Goal: Task Accomplishment & Management: Understand process/instructions

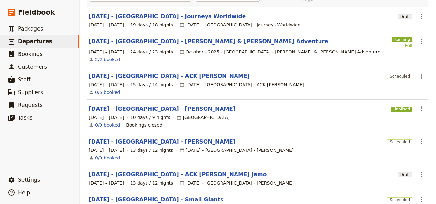
scroll to position [64, 0]
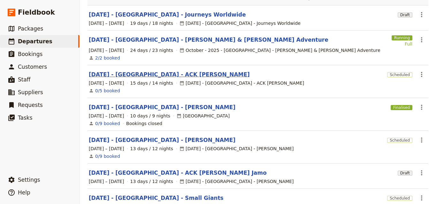
click at [159, 71] on link "[DATE] - [GEOGRAPHIC_DATA] - ACK [PERSON_NAME]" at bounding box center [169, 75] width 161 height 8
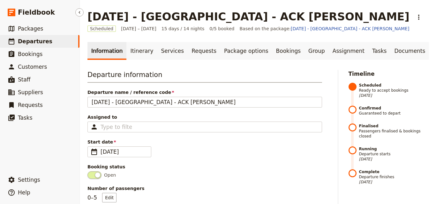
click at [26, 39] on span "Departures" at bounding box center [35, 41] width 34 height 6
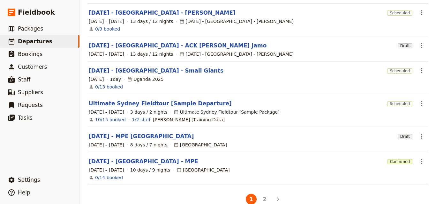
scroll to position [198, 0]
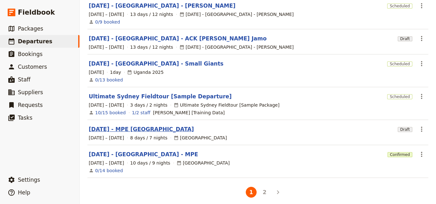
click at [140, 126] on link "[DATE] - MPE [GEOGRAPHIC_DATA]" at bounding box center [141, 130] width 105 height 8
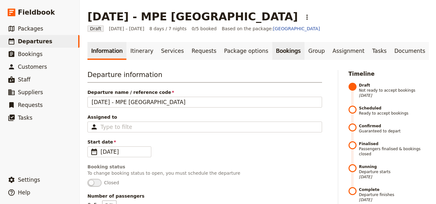
click at [272, 49] on link "Bookings" at bounding box center [288, 51] width 32 height 18
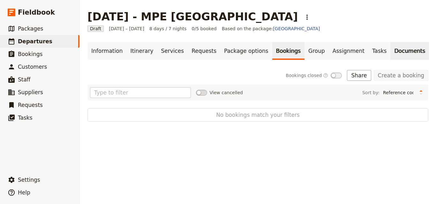
click at [390, 47] on link "Documents" at bounding box center [409, 51] width 39 height 18
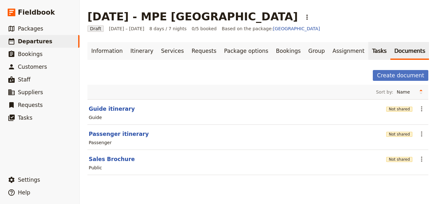
click at [368, 48] on link "Tasks" at bounding box center [379, 51] width 22 height 18
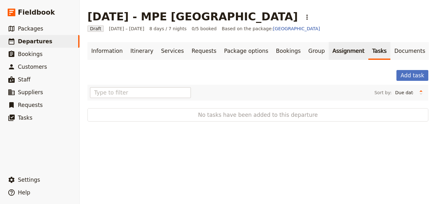
click at [328, 48] on link "Assignment" at bounding box center [348, 51] width 40 height 18
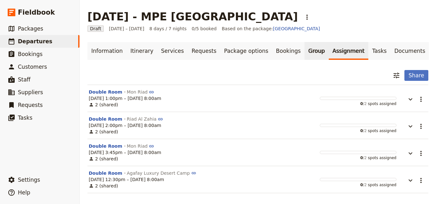
click at [304, 52] on link "Group" at bounding box center [316, 51] width 24 height 18
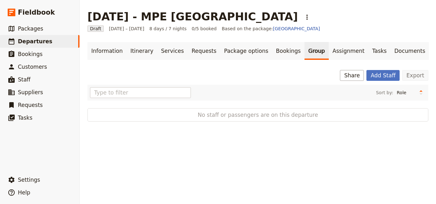
click at [304, 57] on link "Group" at bounding box center [316, 51] width 24 height 18
click at [272, 50] on link "Bookings" at bounding box center [288, 51] width 32 height 18
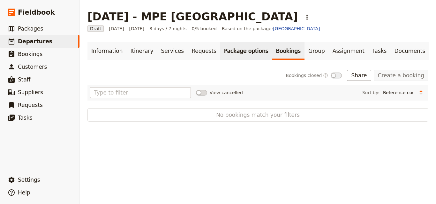
click at [244, 53] on link "Package options" at bounding box center [246, 51] width 52 height 18
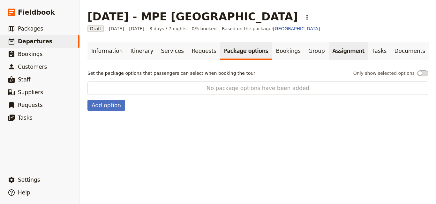
click at [334, 50] on link "Assignment" at bounding box center [348, 51] width 40 height 18
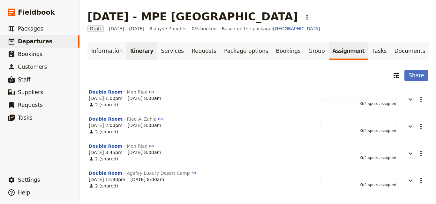
click at [140, 51] on link "Itinerary" at bounding box center [141, 51] width 31 height 18
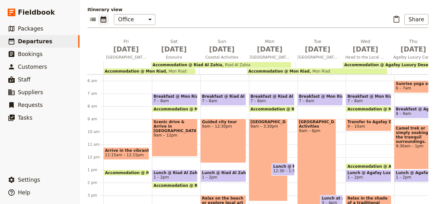
scroll to position [93, 0]
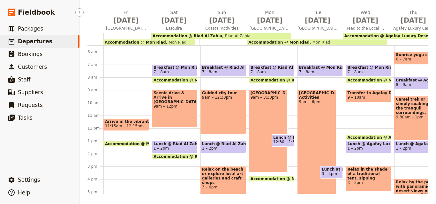
click at [12, 40] on icon at bounding box center [12, 41] width 6 height 6
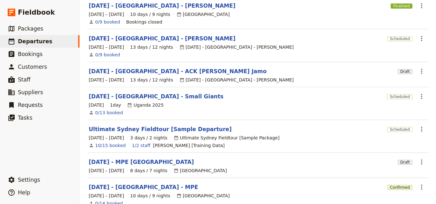
scroll to position [198, 0]
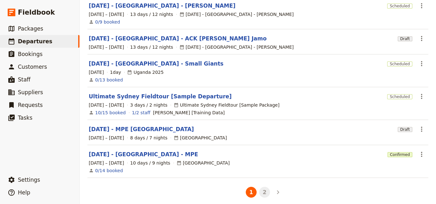
click at [259, 189] on button "2" at bounding box center [264, 192] width 11 height 11
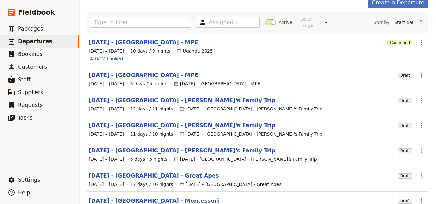
scroll to position [64, 0]
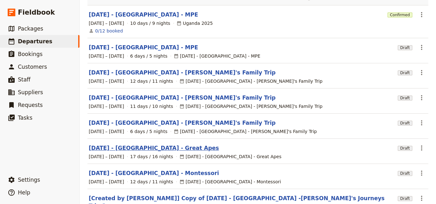
click at [145, 144] on link "[DATE] - [GEOGRAPHIC_DATA] - Great Apes" at bounding box center [154, 148] width 130 height 8
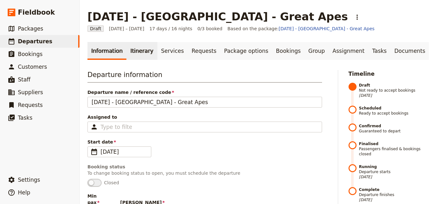
click at [140, 49] on link "Itinerary" at bounding box center [141, 51] width 31 height 18
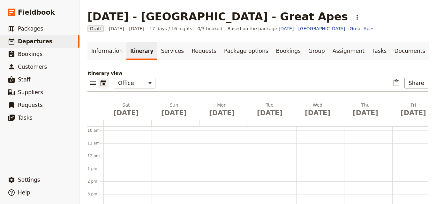
scroll to position [151, 0]
click at [29, 38] on span "Departures" at bounding box center [35, 41] width 34 height 6
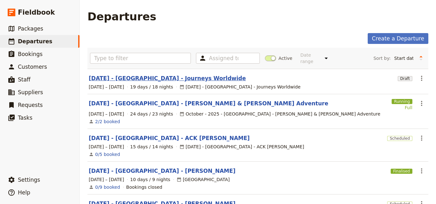
click at [176, 75] on link "[DATE] - [GEOGRAPHIC_DATA] - Journeys Worldwide" at bounding box center [167, 79] width 157 height 8
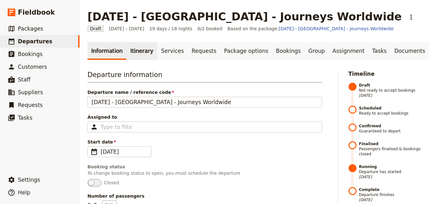
click at [138, 48] on link "Itinerary" at bounding box center [141, 51] width 31 height 18
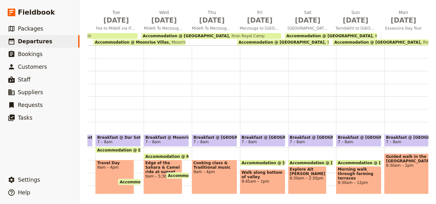
scroll to position [159, 0]
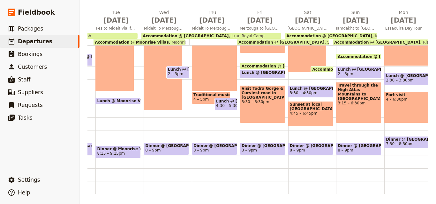
click at [422, 194] on main "Oct 2025 - Morocco - Journeys Worldwide ​ Draft 6 – 24 Oct 2025 19 days / 18 ni…" at bounding box center [258, 55] width 356 height 297
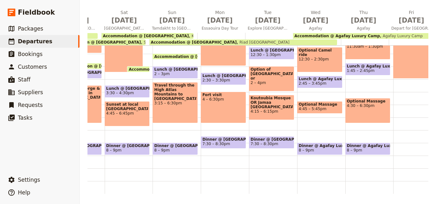
scroll to position [0, 597]
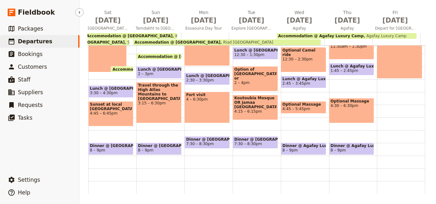
click at [8, 44] on icon at bounding box center [12, 42] width 8 height 8
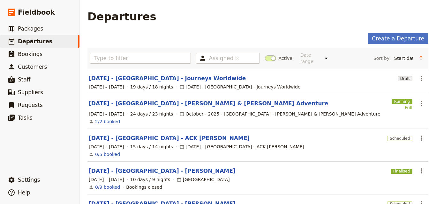
click at [145, 100] on link "[DATE] - [GEOGRAPHIC_DATA] - [PERSON_NAME] & [PERSON_NAME] Adventure" at bounding box center [208, 104] width 239 height 8
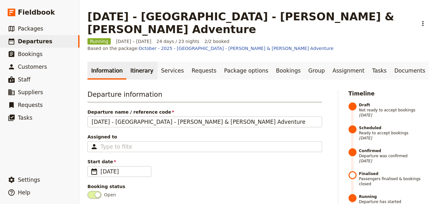
click at [139, 62] on link "Itinerary" at bounding box center [141, 71] width 31 height 18
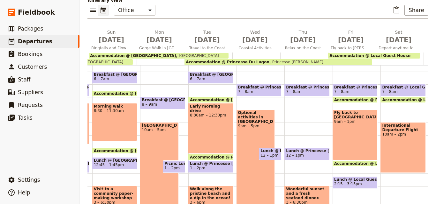
scroll to position [0, 836]
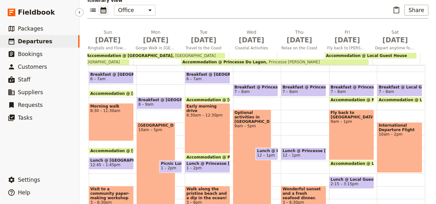
click at [40, 40] on span "Departures" at bounding box center [35, 41] width 34 height 6
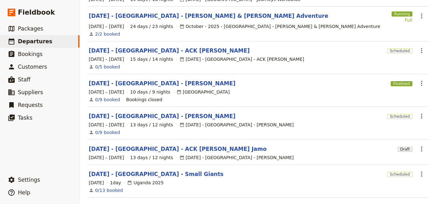
scroll to position [24, 0]
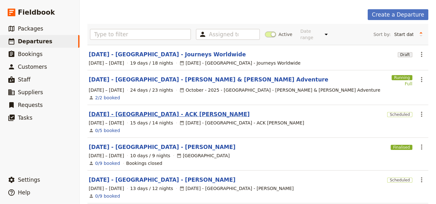
click at [120, 111] on link "[DATE] - [GEOGRAPHIC_DATA] - ACK [PERSON_NAME]" at bounding box center [169, 115] width 161 height 8
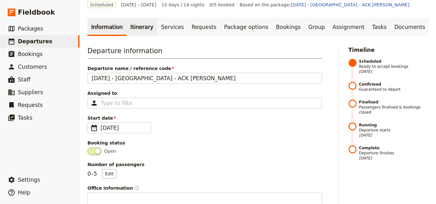
click at [140, 26] on link "Itinerary" at bounding box center [141, 27] width 31 height 18
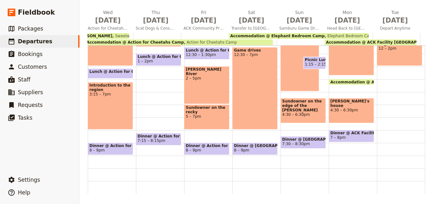
scroll to position [162, 0]
click at [35, 41] on span "Departures" at bounding box center [35, 41] width 34 height 6
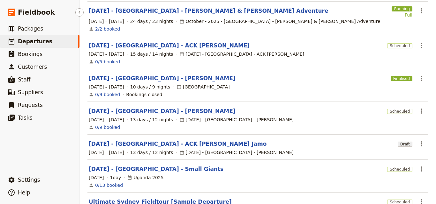
scroll to position [88, 0]
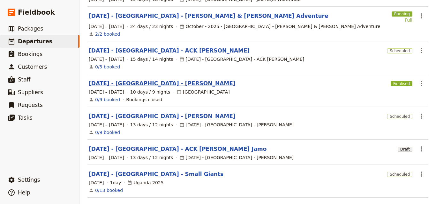
click at [152, 80] on link "[DATE] - [GEOGRAPHIC_DATA] - [PERSON_NAME]" at bounding box center [162, 84] width 147 height 8
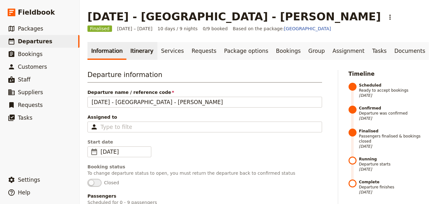
click at [138, 56] on link "Itinerary" at bounding box center [141, 51] width 31 height 18
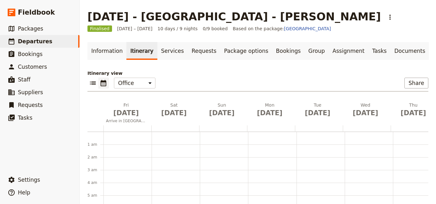
scroll to position [83, 0]
click at [33, 40] on span "Departures" at bounding box center [35, 41] width 34 height 6
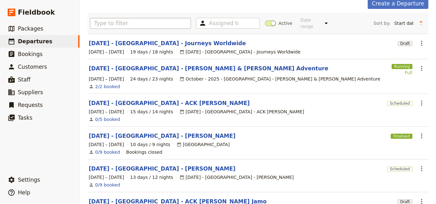
scroll to position [96, 0]
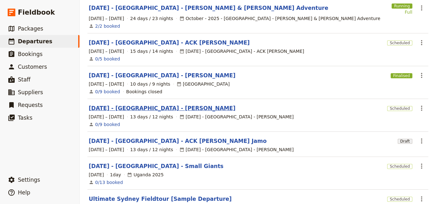
click at [131, 105] on link "[DATE] - [GEOGRAPHIC_DATA] - [PERSON_NAME]" at bounding box center [162, 109] width 147 height 8
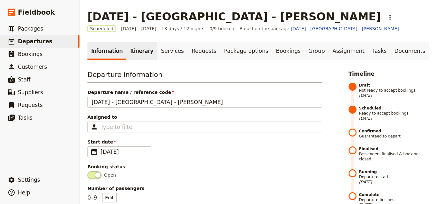
click at [134, 55] on link "Itinerary" at bounding box center [141, 51] width 31 height 18
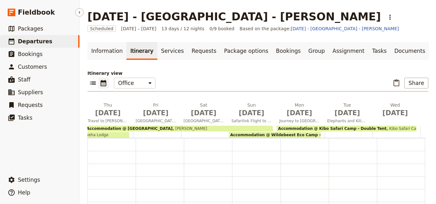
click at [50, 40] on link "​ Departures" at bounding box center [39, 41] width 79 height 13
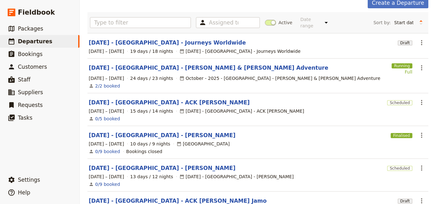
scroll to position [96, 0]
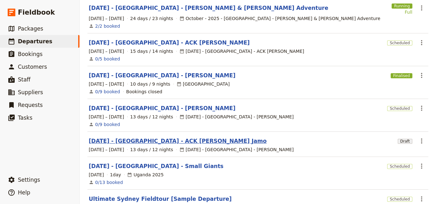
click at [176, 137] on link "[DATE] - [GEOGRAPHIC_DATA] - ACK [PERSON_NAME] Jamo" at bounding box center [178, 141] width 178 height 8
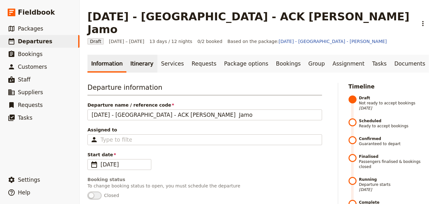
click at [145, 55] on link "Itinerary" at bounding box center [141, 64] width 31 height 18
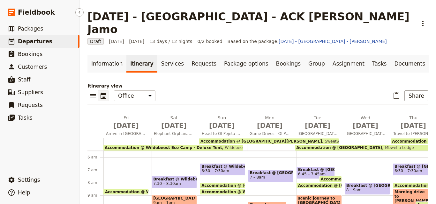
click at [38, 44] on span "Departures" at bounding box center [35, 41] width 34 height 6
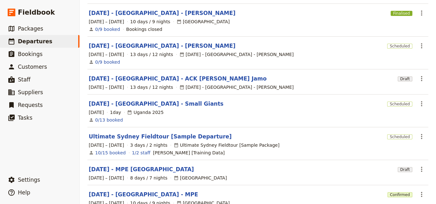
scroll to position [198, 0]
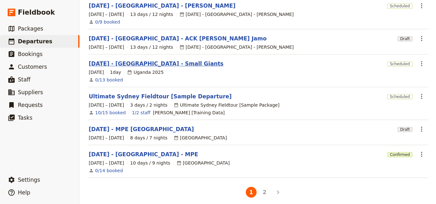
click at [158, 60] on link "[DATE] - [GEOGRAPHIC_DATA] - Small Giants" at bounding box center [156, 64] width 135 height 8
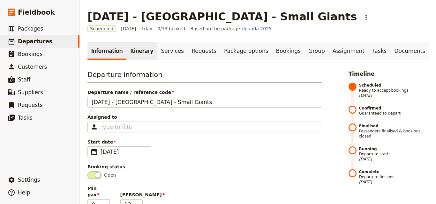
click at [126, 44] on link "Itinerary" at bounding box center [141, 51] width 31 height 18
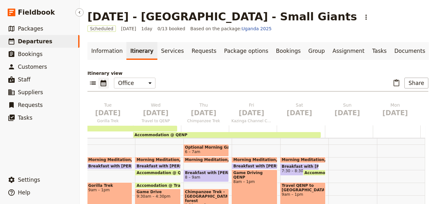
click at [46, 37] on link "​ Departures" at bounding box center [39, 41] width 79 height 13
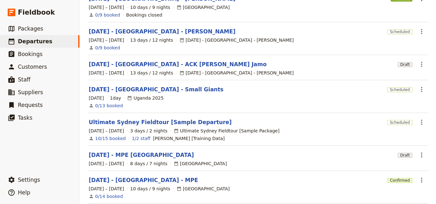
scroll to position [198, 0]
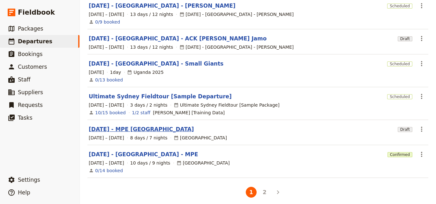
click at [132, 126] on link "[DATE] - MPE [GEOGRAPHIC_DATA]" at bounding box center [141, 130] width 105 height 8
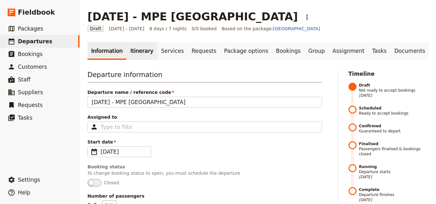
click at [137, 58] on link "Itinerary" at bounding box center [141, 51] width 31 height 18
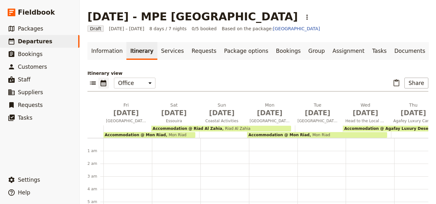
scroll to position [70, 0]
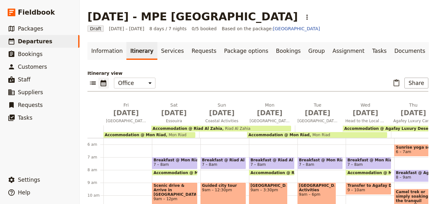
click at [247, 69] on div "Information Itinerary Services Requests Package options Bookings Group Assignme…" at bounding box center [257, 164] width 341 height 245
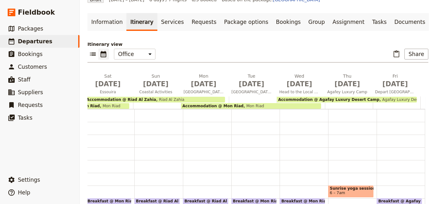
scroll to position [0, 0]
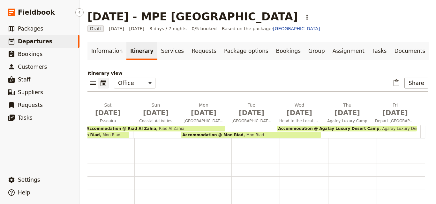
click at [49, 38] on link "​ Departures" at bounding box center [39, 41] width 79 height 13
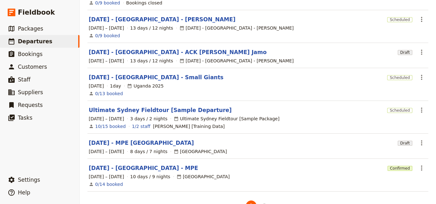
scroll to position [198, 0]
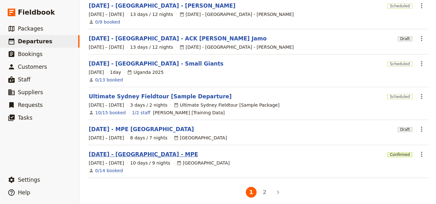
click at [144, 151] on link "[DATE] - [GEOGRAPHIC_DATA] - MPE" at bounding box center [143, 155] width 109 height 8
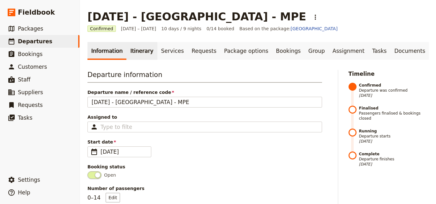
click at [141, 56] on link "Itinerary" at bounding box center [141, 51] width 31 height 18
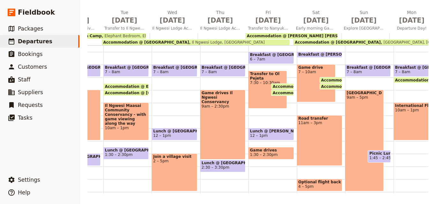
scroll to position [0, 166]
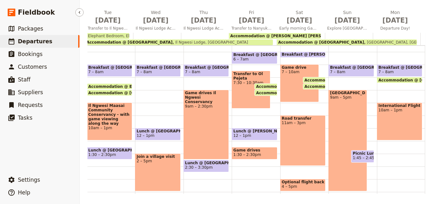
click at [54, 39] on link "​ Departures" at bounding box center [39, 41] width 79 height 13
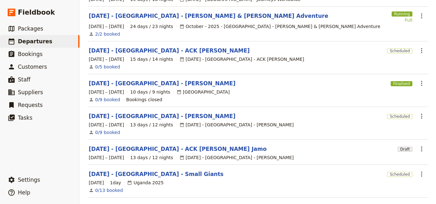
scroll to position [198, 0]
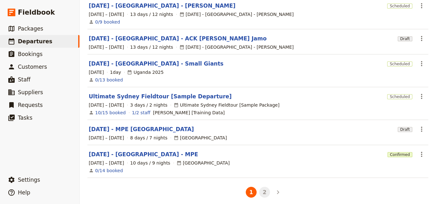
click at [263, 191] on button "2" at bounding box center [264, 192] width 11 height 11
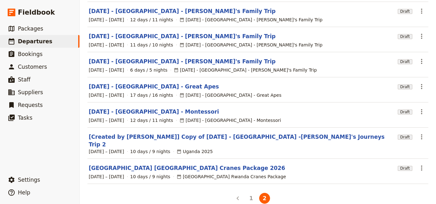
scroll to position [0, 0]
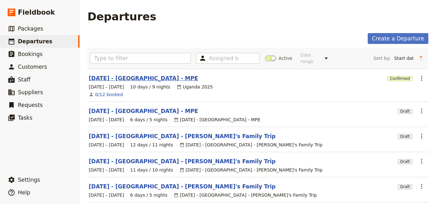
click at [124, 75] on link "DEC 2025 - UGANDA - MPE" at bounding box center [143, 79] width 109 height 8
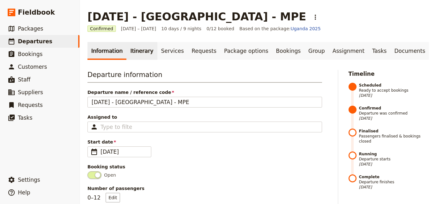
click at [132, 56] on link "Itinerary" at bounding box center [141, 51] width 31 height 18
click at [61, 38] on link "​ Departures" at bounding box center [39, 41] width 79 height 13
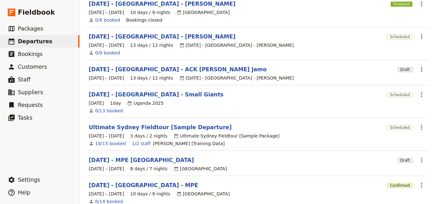
scroll to position [198, 0]
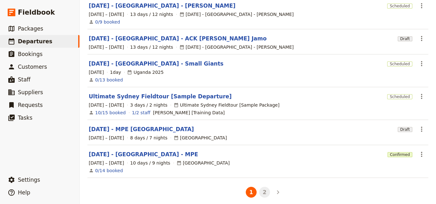
click at [262, 191] on button "2" at bounding box center [264, 192] width 11 height 11
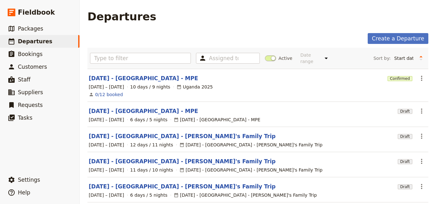
scroll to position [64, 0]
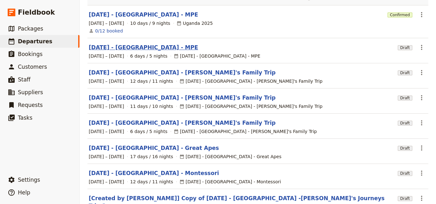
click at [128, 45] on link "Jan 2026 - Tanzania - MPE" at bounding box center [143, 48] width 109 height 8
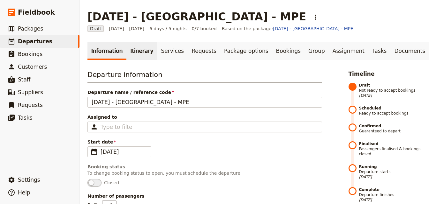
click at [136, 42] on link "Itinerary" at bounding box center [141, 51] width 31 height 18
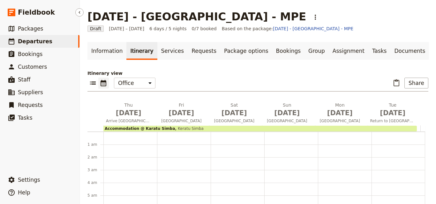
click at [53, 40] on link "​ Departures" at bounding box center [39, 41] width 79 height 13
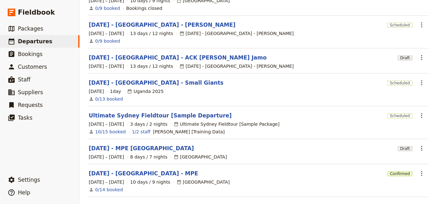
scroll to position [198, 0]
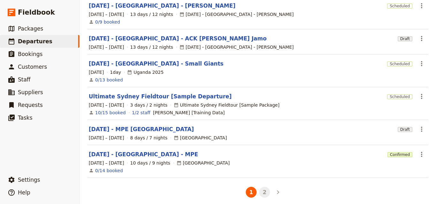
click at [266, 188] on button "2" at bounding box center [264, 192] width 11 height 11
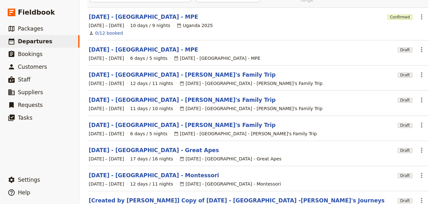
scroll to position [93, 0]
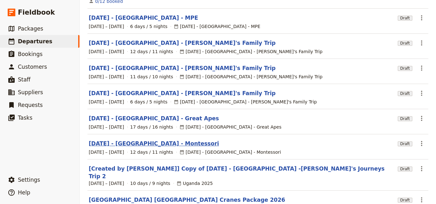
click at [164, 141] on link "May 2026 - Kenya - Montessori" at bounding box center [154, 144] width 130 height 8
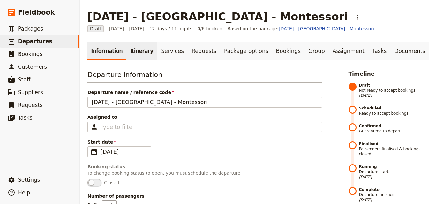
click at [148, 51] on link "Itinerary" at bounding box center [141, 51] width 31 height 18
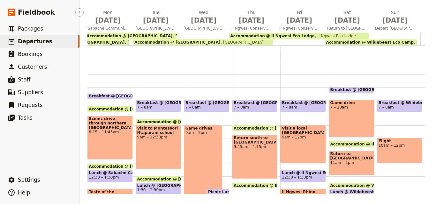
click at [40, 37] on link "​ Departures" at bounding box center [39, 41] width 79 height 13
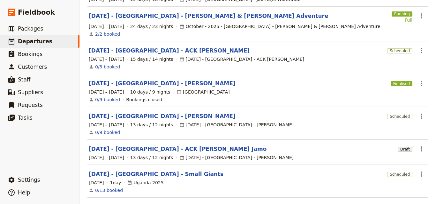
scroll to position [198, 0]
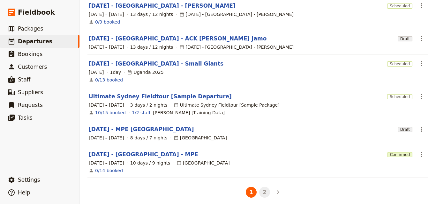
click at [260, 187] on button "2" at bounding box center [264, 192] width 11 height 11
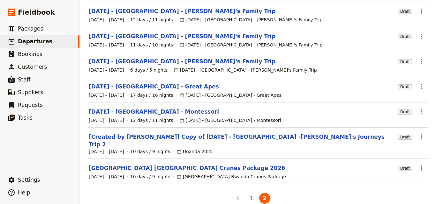
click at [158, 83] on link "[DATE] - [GEOGRAPHIC_DATA] - Great Apes" at bounding box center [154, 87] width 130 height 8
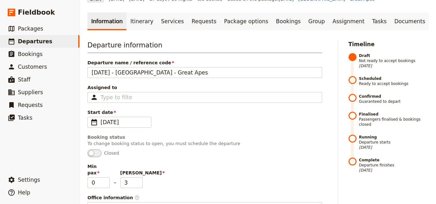
scroll to position [14, 0]
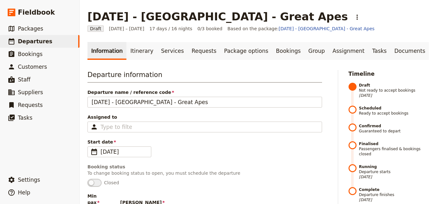
click at [147, 55] on link "Itinerary" at bounding box center [141, 51] width 31 height 18
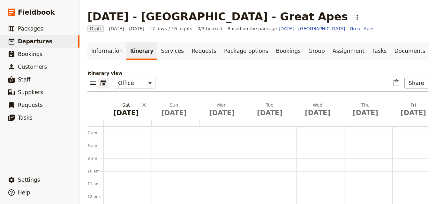
click at [124, 114] on span "[DATE]" at bounding box center [126, 113] width 40 height 10
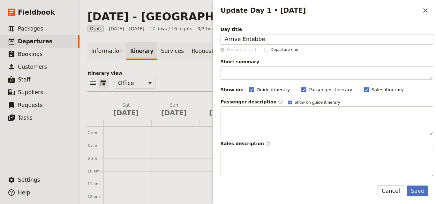
click at [227, 38] on input "Arrive Entebbe" at bounding box center [326, 39] width 212 height 11
type input "Arrive Entebbe"
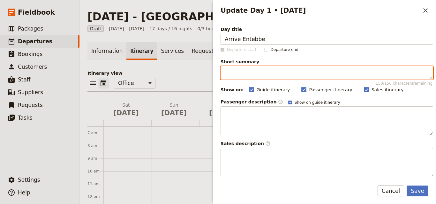
paste textarea "Arrive at Entebbe Airport, transfer to your hotel to relax, meet fellow travell…"
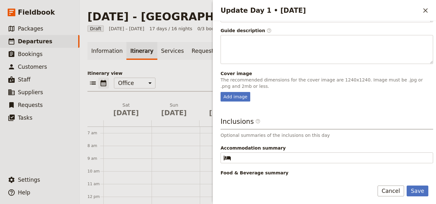
scroll to position [175, 0]
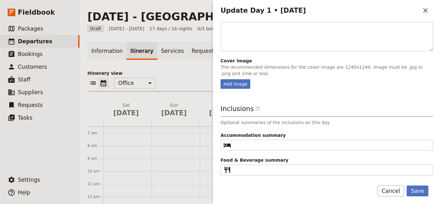
type textarea "Arrive at Entebbe Airport, transfer to your hotel to relax, meet fellow travell…"
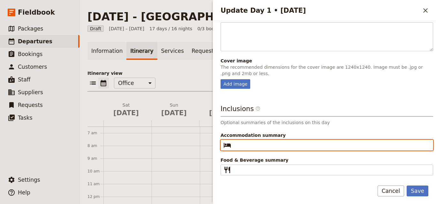
paste input "Sunset Hotel"
type input "Sunset Hotel"
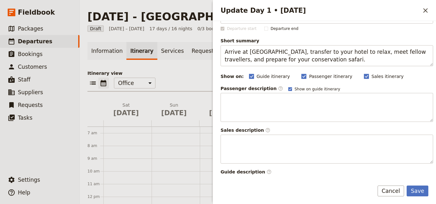
scroll to position [0, 0]
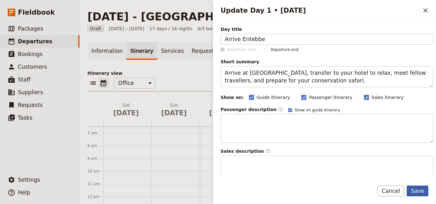
click at [411, 188] on button "Save" at bounding box center [417, 191] width 22 height 11
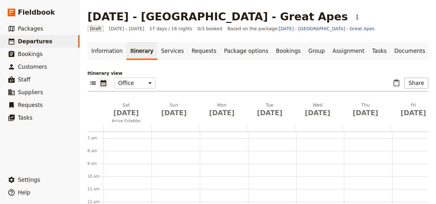
click at [106, 126] on div at bounding box center [127, 129] width 48 height 6
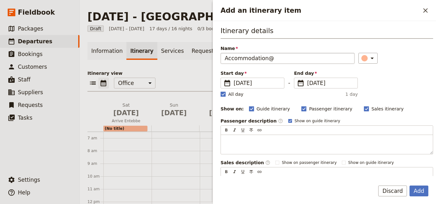
click at [263, 59] on input "Accommodation@" at bounding box center [287, 58] width 134 height 11
click at [275, 62] on input "Accommodation @" at bounding box center [287, 58] width 134 height 11
type input "Accommodation @ Sunset Hotel"
click at [368, 61] on icon "Add an itinerary item" at bounding box center [372, 59] width 8 height 8
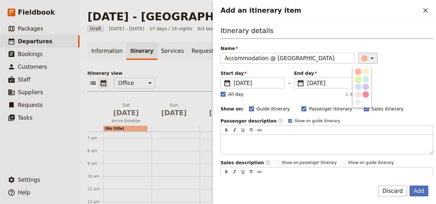
click at [360, 76] on button "button" at bounding box center [358, 80] width 8 height 8
click at [224, 95] on rect "Add an itinerary item" at bounding box center [222, 94] width 5 height 5
click at [220, 91] on input "All day" at bounding box center [220, 91] width 0 height 0
checkbox input "false"
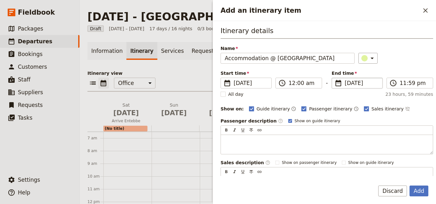
click at [347, 84] on span "7 Mar 2026" at bounding box center [361, 83] width 34 height 8
click at [334, 78] on input "07/03/2026" at bounding box center [334, 78] width 0 height 0
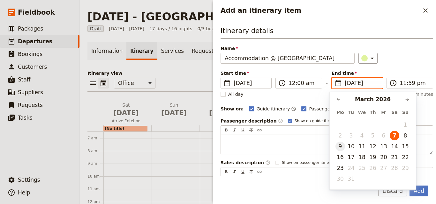
click at [336, 150] on button "9" at bounding box center [340, 147] width 10 height 10
type input "09/03/2026"
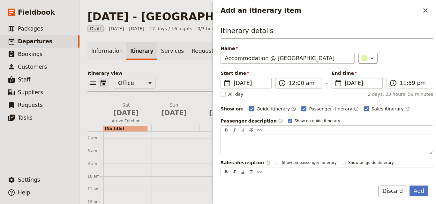
click at [288, 87] on label "​ 12:00 am" at bounding box center [298, 83] width 47 height 11
click at [288, 87] on input "12:00 am" at bounding box center [302, 83] width 29 height 8
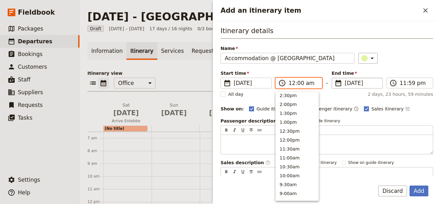
scroll to position [67, 0]
click at [293, 145] on button "5:00pm" at bounding box center [296, 146] width 43 height 9
type input "05:00 pm"
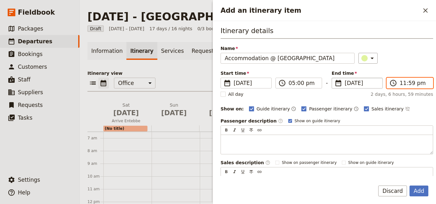
click at [404, 81] on input "11:59 pm" at bounding box center [413, 83] width 29 height 8
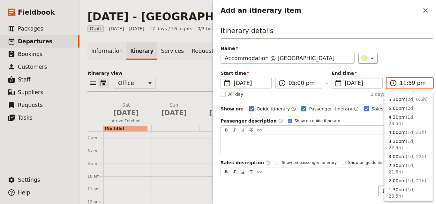
scroll to position [182, 0]
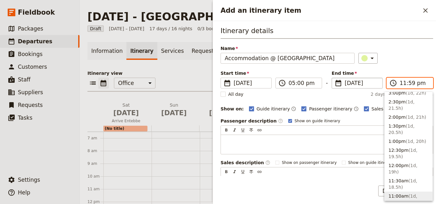
click at [416, 194] on span "( 1d, 18h )" at bounding box center [402, 199] width 29 height 11
type input "11:00 am"
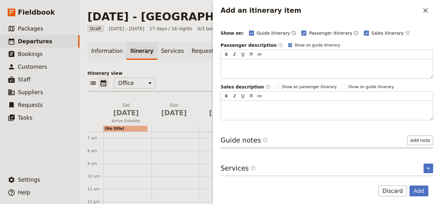
scroll to position [0, 0]
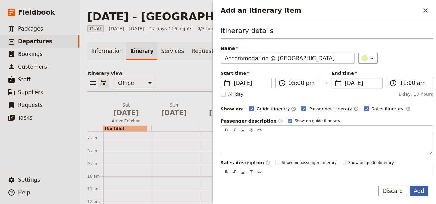
click at [418, 189] on button "Add" at bounding box center [418, 191] width 19 height 11
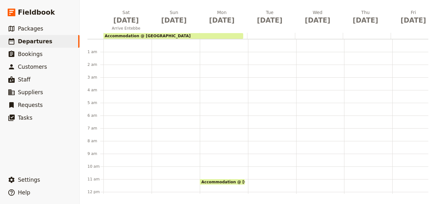
drag, startPoint x: 134, startPoint y: 97, endPoint x: 122, endPoint y: 98, distance: 11.5
click at [122, 98] on div "Accommodation @ Sunset Hotel 5pm – 11am" at bounding box center [127, 192] width 48 height 306
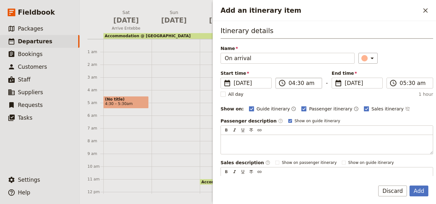
type input "On arrival"
click at [296, 86] on input "04:30 am" at bounding box center [302, 83] width 29 height 8
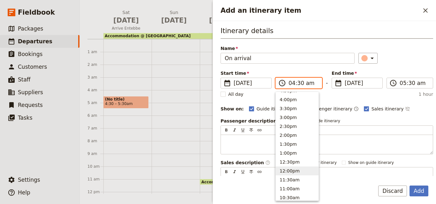
scroll to position [99, 0]
click at [304, 130] on button "4:00pm" at bounding box center [296, 132] width 43 height 9
type input "04:00 pm"
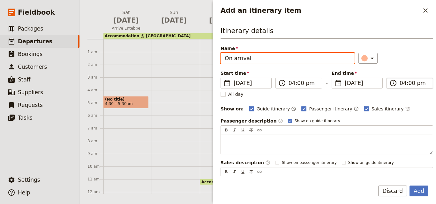
click at [408, 86] on input "04:00 pm" at bounding box center [413, 83] width 29 height 8
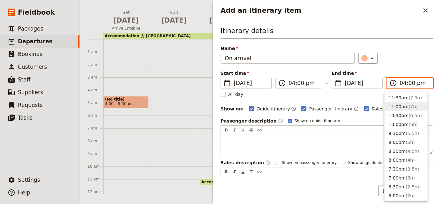
scroll to position [64, 0]
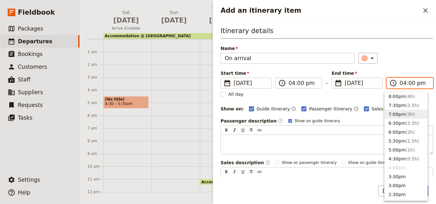
click at [405, 115] on span "( 3h )" at bounding box center [409, 114] width 9 height 5
type input "07:00 pm"
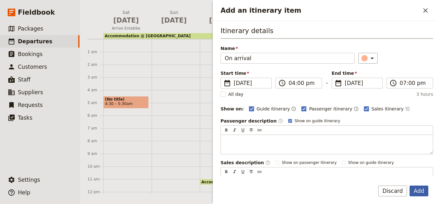
click at [420, 188] on button "Add" at bounding box center [418, 191] width 19 height 11
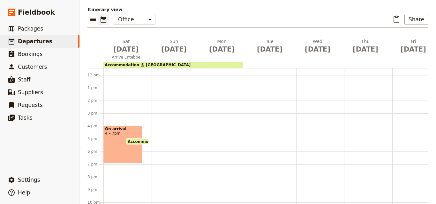
scroll to position [156, 0]
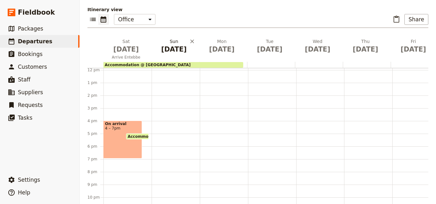
click at [167, 52] on span "[DATE]" at bounding box center [174, 50] width 40 height 10
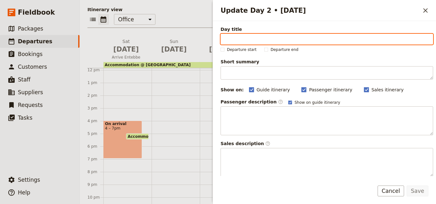
drag, startPoint x: 251, startPoint y: 33, endPoint x: 233, endPoint y: 37, distance: 18.5
paste input "Shoebill Storks & Ngamba Chimpanzee Island"
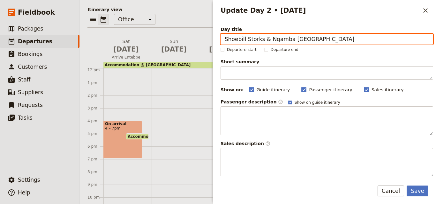
type input "Shoebill Storks & Ngamba Chimpanzee Island"
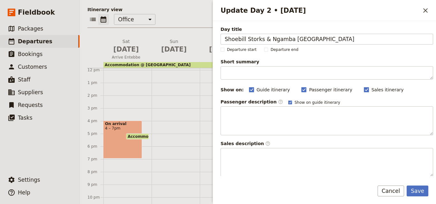
click at [290, 65] on label "Short summary 150 / 150 characters remaining" at bounding box center [326, 69] width 212 height 21
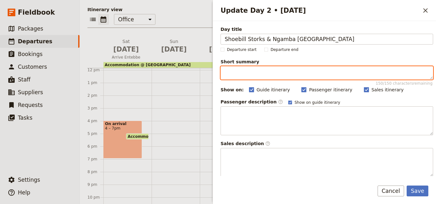
click at [290, 66] on textarea "Short summary 150 / 150 characters remaining" at bounding box center [326, 72] width 212 height 13
paste textarea "Explore Lake Victoria and Mbamba Swamp for the rare shoebill, visit Ngamba Isla…"
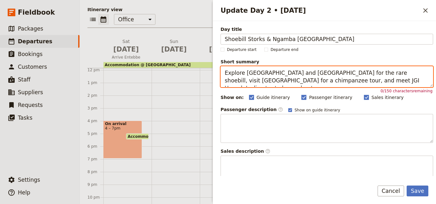
drag, startPoint x: 412, startPoint y: 80, endPoint x: 216, endPoint y: 64, distance: 197.4
click at [216, 63] on div "Day title Shoebill Storks & Ngamba Chimpanzee Island Departure start Departure …" at bounding box center [324, 98] width 223 height 155
paste textarea "Take a boat to Mabamba Swamp to spot the rare shoebill, explore Entebbe for ess…"
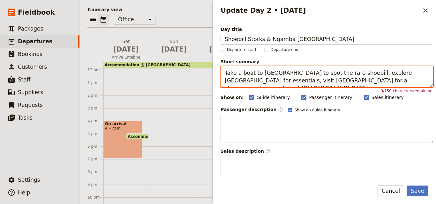
drag, startPoint x: 409, startPoint y: 81, endPoint x: 186, endPoint y: 65, distance: 223.8
click at [186, 65] on div "Mar 2026 - Uganda - Great Apes ​ Draft 7 – 23 Mar 2026 17 days / 16 nights 0/3 …" at bounding box center [258, 102] width 356 height 204
paste textarea "Update Day 2 • 8 Mar"
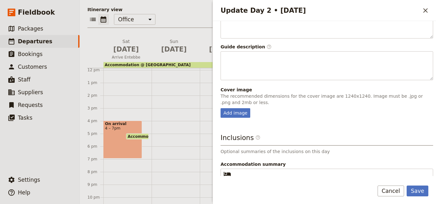
scroll to position [175, 0]
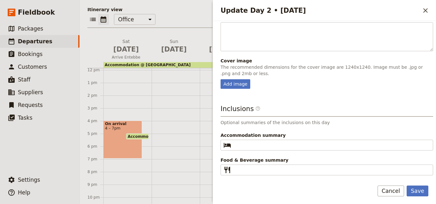
type textarea "Take a boat to Mabamba Swamp to spot the rare shoebill, explore Entebbe for ess…"
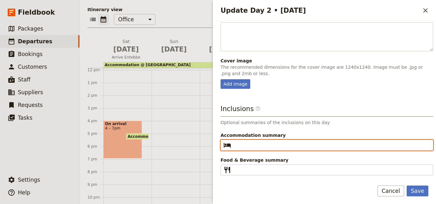
paste input "Sunset Hotel"
type input "Sunset Hotel"
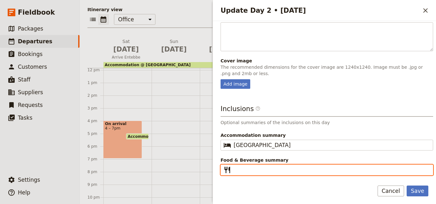
click at [269, 171] on input "Food & Beverage summary ​" at bounding box center [330, 170] width 195 height 8
type input "B"
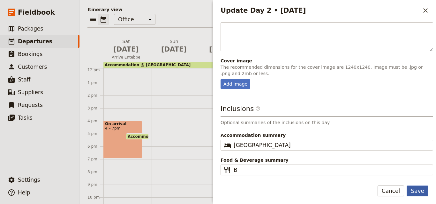
click at [415, 186] on button "Save" at bounding box center [417, 191] width 22 height 11
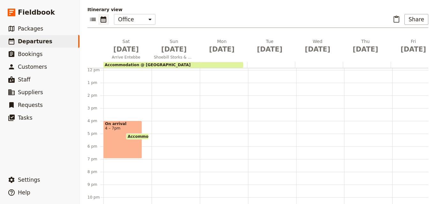
click at [158, 80] on div at bounding box center [175, 70] width 48 height 306
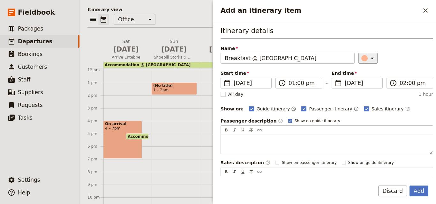
type input "Breakfast @ Sunset Hotel"
click at [368, 54] on button "​" at bounding box center [367, 58] width 19 height 11
click at [368, 86] on div "button" at bounding box center [365, 87] width 6 height 6
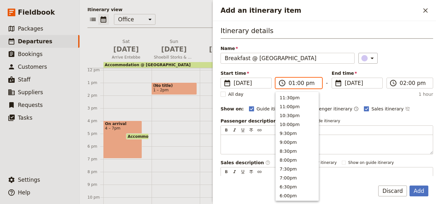
click at [292, 84] on input "01:00 pm" at bounding box center [302, 83] width 29 height 8
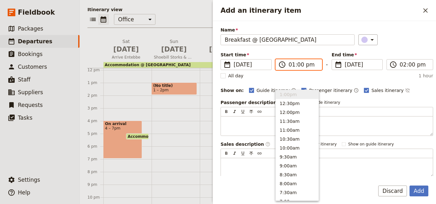
scroll to position [64, 0]
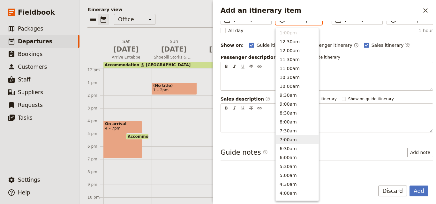
click at [296, 137] on button "7:00am" at bounding box center [296, 140] width 43 height 9
type input "07:00 am"
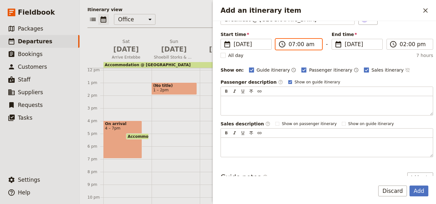
scroll to position [32, 0]
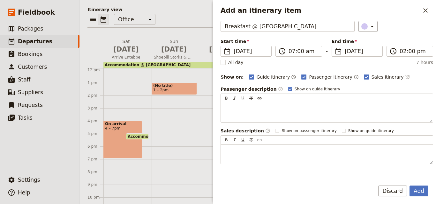
click at [389, 48] on span "​" at bounding box center [393, 52] width 8 height 8
click at [399, 48] on input "02:00 pm" at bounding box center [413, 52] width 29 height 8
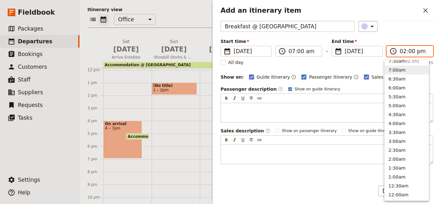
scroll to position [227, 0]
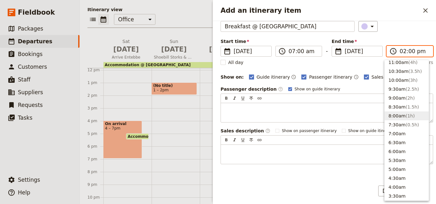
click at [406, 114] on span "( 1h )" at bounding box center [409, 116] width 9 height 5
type input "08:00 am"
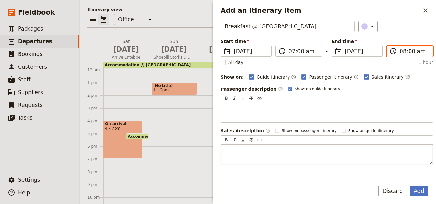
scroll to position [76, 0]
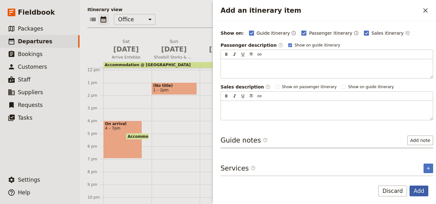
click at [419, 192] on button "Add" at bounding box center [418, 191] width 19 height 11
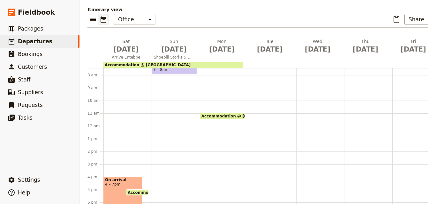
scroll to position [124, 0]
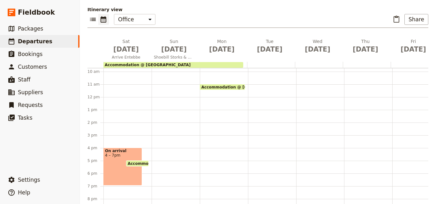
click at [169, 115] on div "Breakfast @ Sunset Hotel 7 – 8am" at bounding box center [175, 97] width 48 height 306
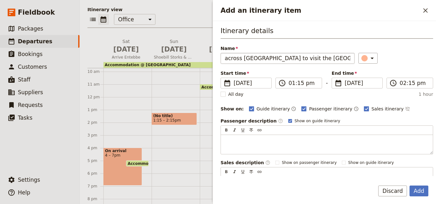
click at [227, 57] on input "across Lake Victoria to visit the Mbamba Swamp" at bounding box center [287, 58] width 134 height 11
click at [342, 59] on input "Across Lake Victoria to visit the Mbamba Swamp" at bounding box center [287, 58] width 134 height 11
type input "Across Lake Victoria to visit the Mbamba Swamp"
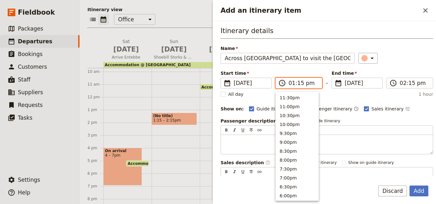
click at [298, 86] on input "01:15 pm" at bounding box center [302, 83] width 29 height 8
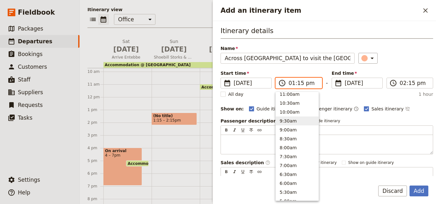
click at [291, 121] on button "9:30am" at bounding box center [296, 121] width 43 height 9
type input "09:30 am"
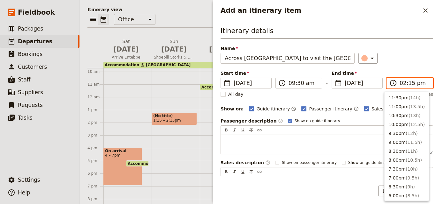
click at [400, 87] on input "02:15 pm" at bounding box center [413, 83] width 29 height 8
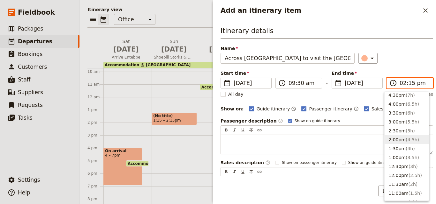
click at [402, 141] on button "2:00pm ( 4.5h )" at bounding box center [406, 140] width 44 height 9
type input "02:00 pm"
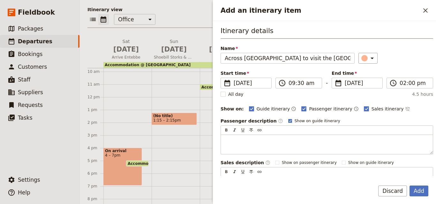
click at [420, 183] on form "Itinerary details Name Across Lake Victoria to visit the Mbamba Swamp ​ Start t…" at bounding box center [324, 112] width 223 height 183
click at [420, 190] on button "Add" at bounding box center [418, 191] width 19 height 11
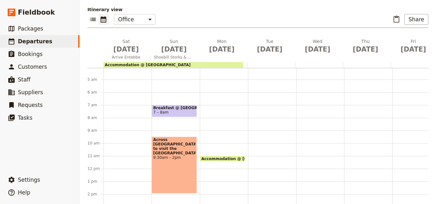
scroll to position [28, 0]
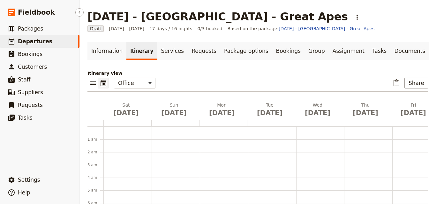
scroll to position [83, 0]
click at [47, 43] on link "​ Departures" at bounding box center [39, 41] width 79 height 13
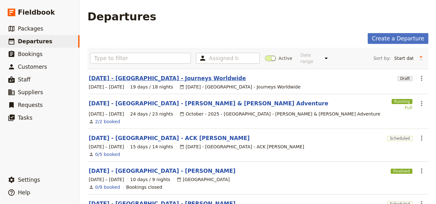
click at [128, 75] on link "[DATE] - [GEOGRAPHIC_DATA] - Journeys Worldwide" at bounding box center [167, 79] width 157 height 8
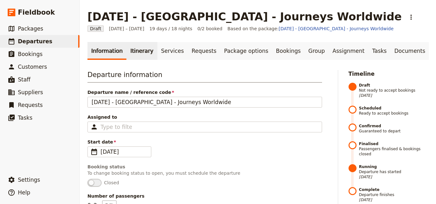
click at [130, 49] on link "Itinerary" at bounding box center [141, 51] width 31 height 18
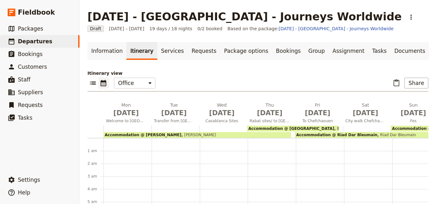
click at [167, 132] on div "Accommodation @ [PERSON_NAME] [PERSON_NAME]" at bounding box center [196, 135] width 187 height 6
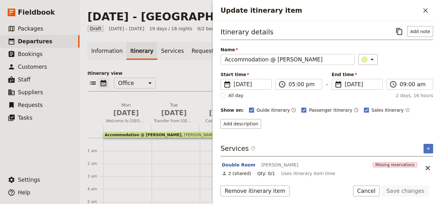
scroll to position [3, 0]
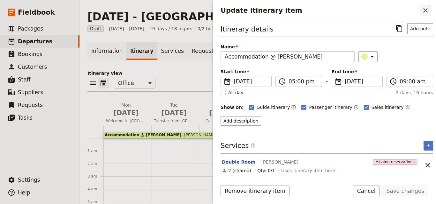
click at [422, 14] on icon "Close drawer" at bounding box center [425, 11] width 8 height 8
